Goal: Check status: Check status

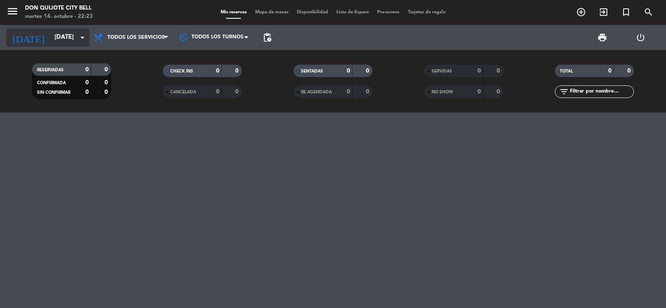
click at [85, 37] on icon "arrow_drop_down" at bounding box center [82, 37] width 10 height 10
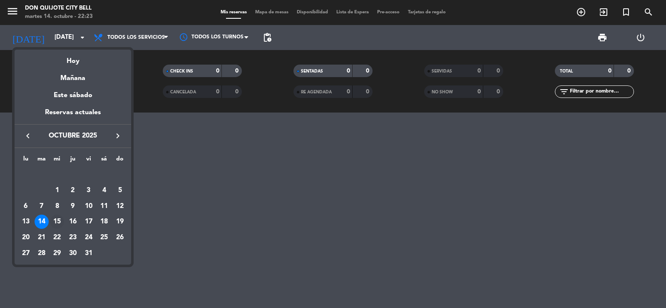
click at [56, 222] on div "15" at bounding box center [57, 221] width 14 height 14
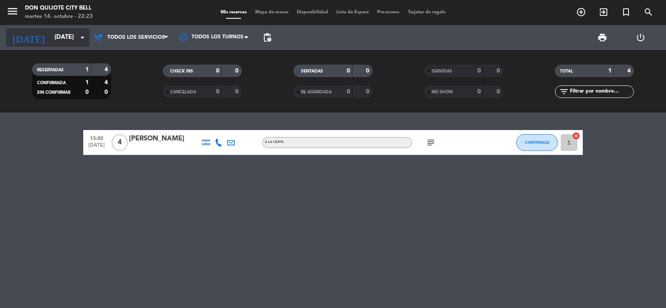
click at [81, 35] on icon "arrow_drop_down" at bounding box center [82, 37] width 10 height 10
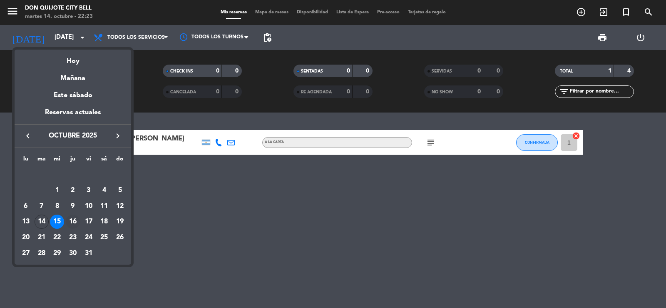
click at [75, 221] on div "16" at bounding box center [73, 221] width 14 height 14
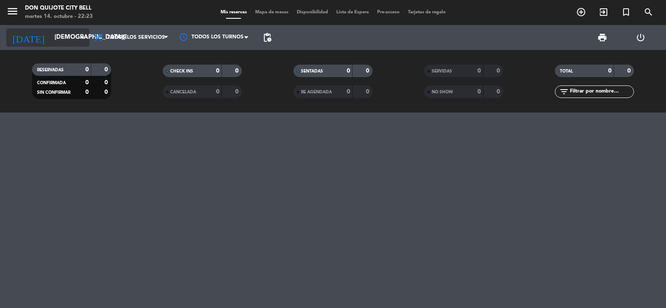
click at [69, 37] on input "[DEMOGRAPHIC_DATA][DATE]" at bounding box center [90, 38] width 80 height 16
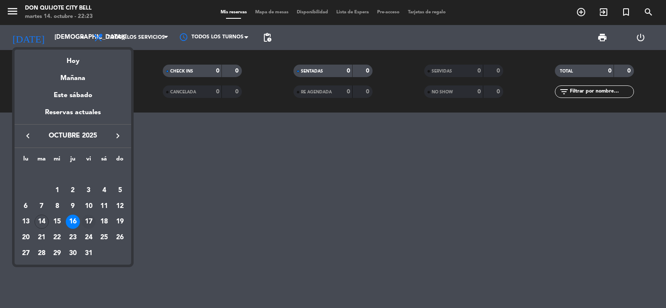
click at [89, 215] on div "17" at bounding box center [89, 221] width 14 height 14
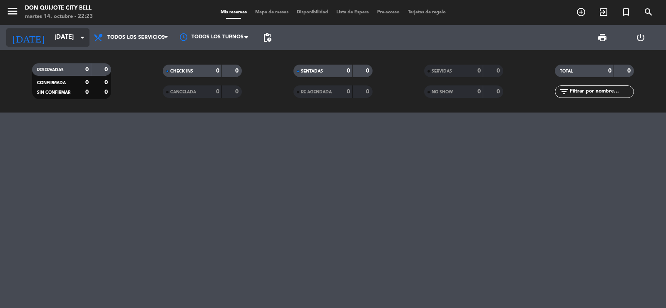
click at [79, 32] on input "[DATE]" at bounding box center [90, 38] width 80 height 16
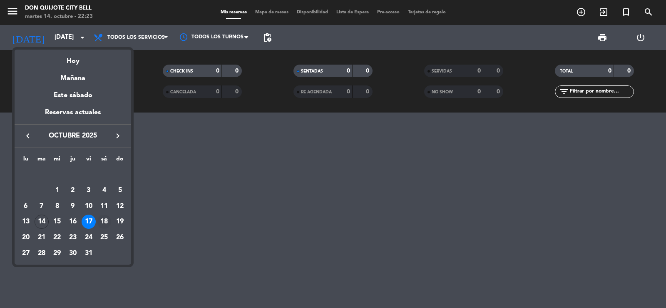
click at [106, 216] on div "18" at bounding box center [104, 221] width 14 height 14
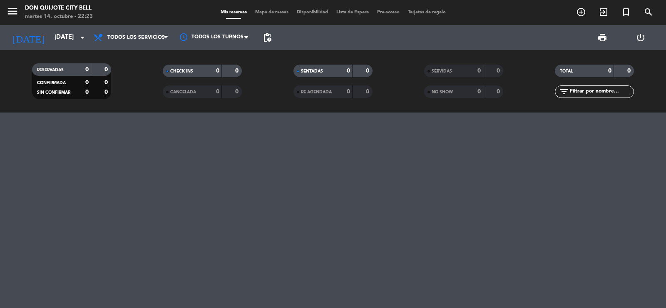
type input "[DATE]"
click at [60, 34] on input "[DATE]" at bounding box center [90, 38] width 80 height 16
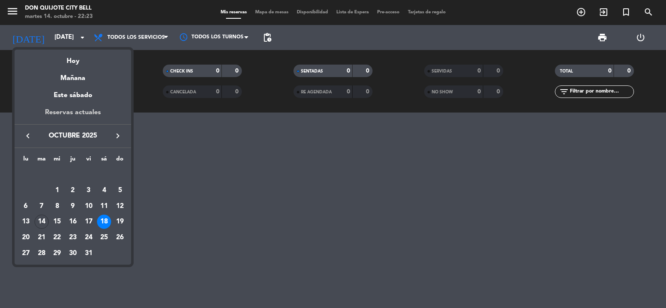
click at [93, 113] on div "Reservas actuales" at bounding box center [73, 115] width 117 height 17
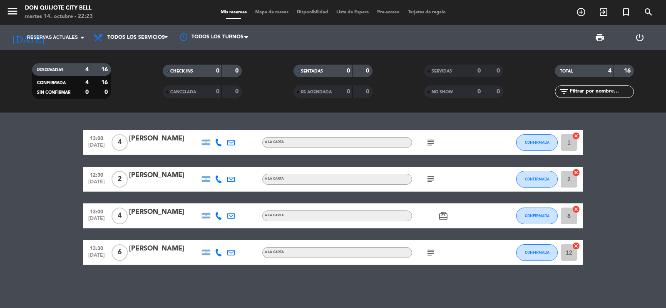
click at [431, 252] on icon "subject" at bounding box center [431, 252] width 10 height 10
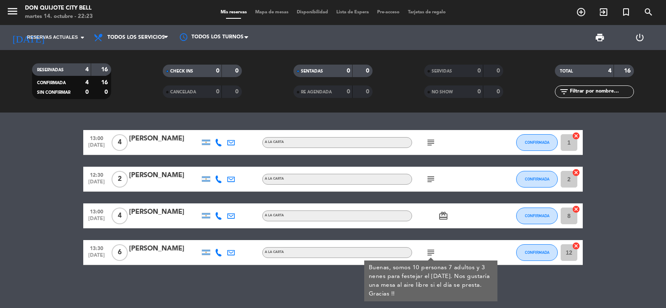
click at [431, 252] on icon "subject" at bounding box center [431, 252] width 10 height 10
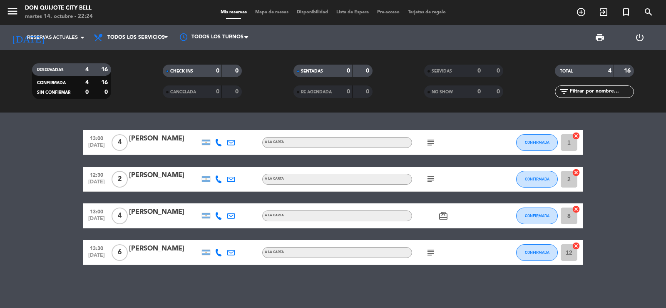
click at [432, 179] on icon "subject" at bounding box center [431, 179] width 10 height 10
click at [431, 142] on icon "subject" at bounding box center [431, 142] width 10 height 10
click at [431, 143] on icon "subject" at bounding box center [431, 142] width 10 height 10
click at [618, 167] on bookings-row "13:00 [DATE] 4 [PERSON_NAME] A LA CARTA subject CONFIRMADA 1 cancel 12:30 [DATE…" at bounding box center [333, 197] width 666 height 135
click at [60, 38] on span "Reservas actuales" at bounding box center [52, 37] width 51 height 7
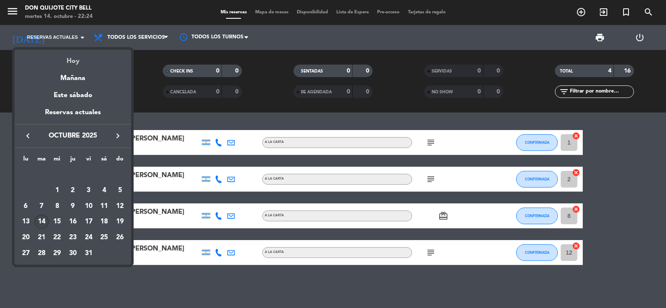
click at [73, 60] on div "Hoy" at bounding box center [73, 58] width 117 height 17
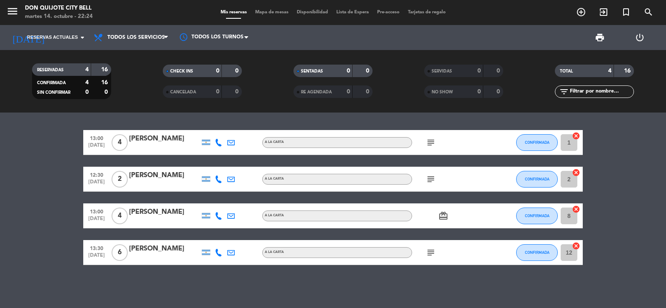
type input "[DATE]"
